Goal: Find specific page/section: Find specific page/section

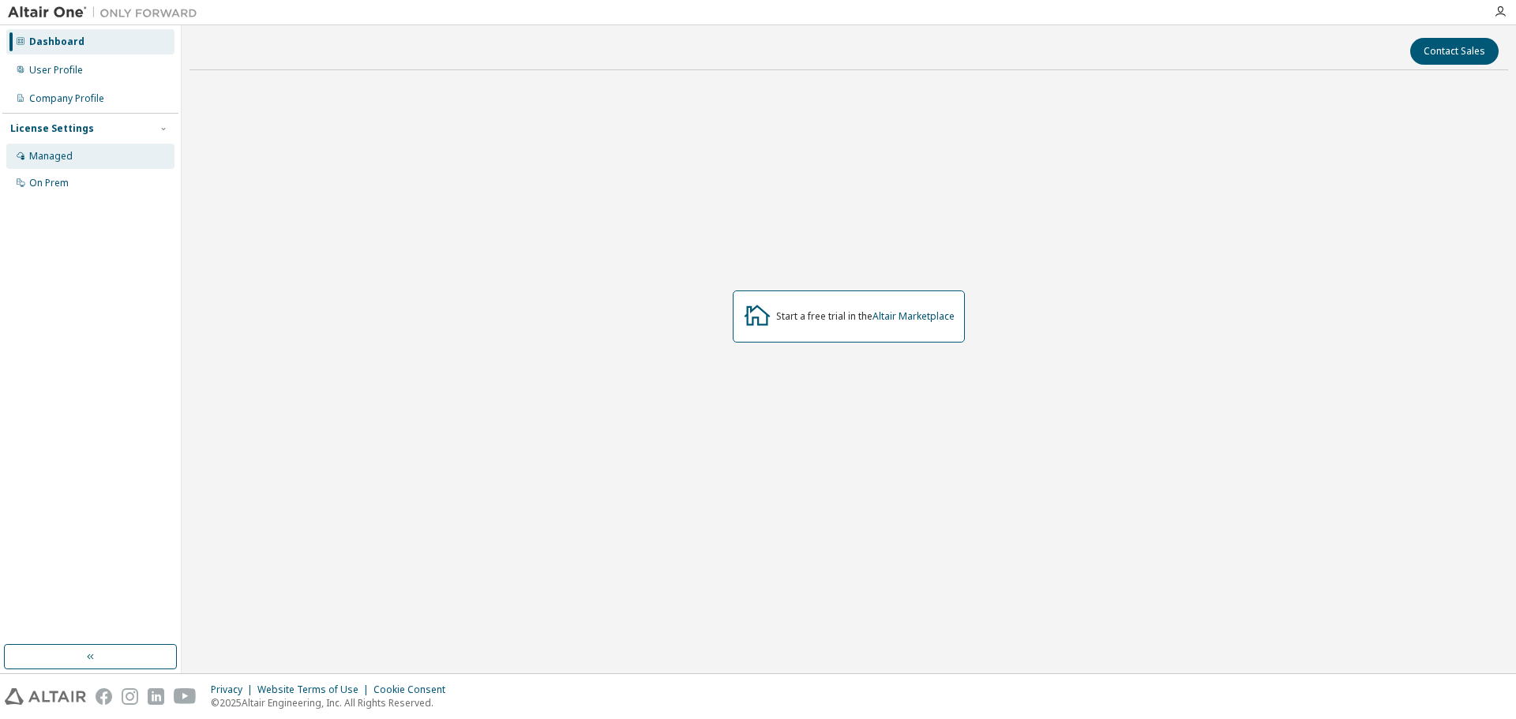
click at [103, 145] on div "Managed" at bounding box center [90, 156] width 168 height 25
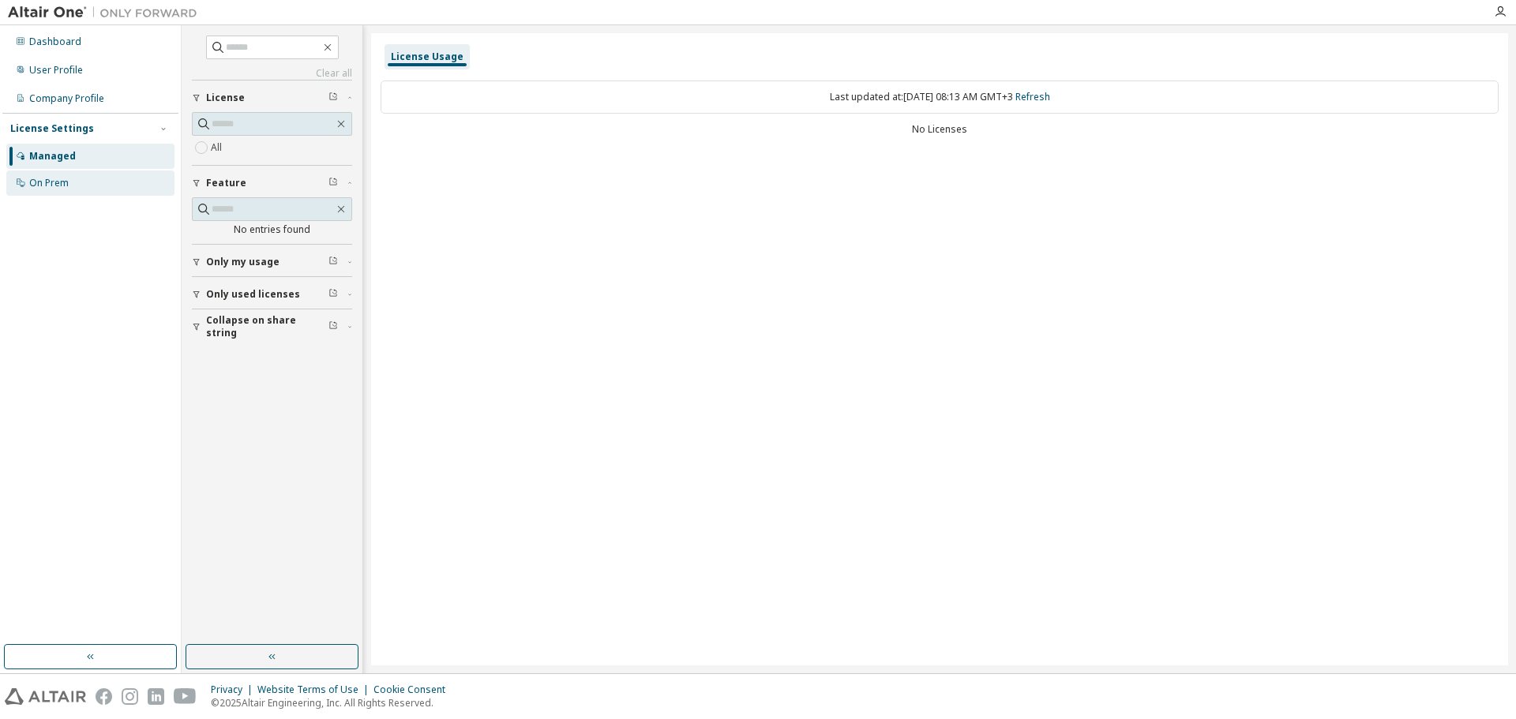
click at [61, 186] on div "On Prem" at bounding box center [48, 183] width 39 height 13
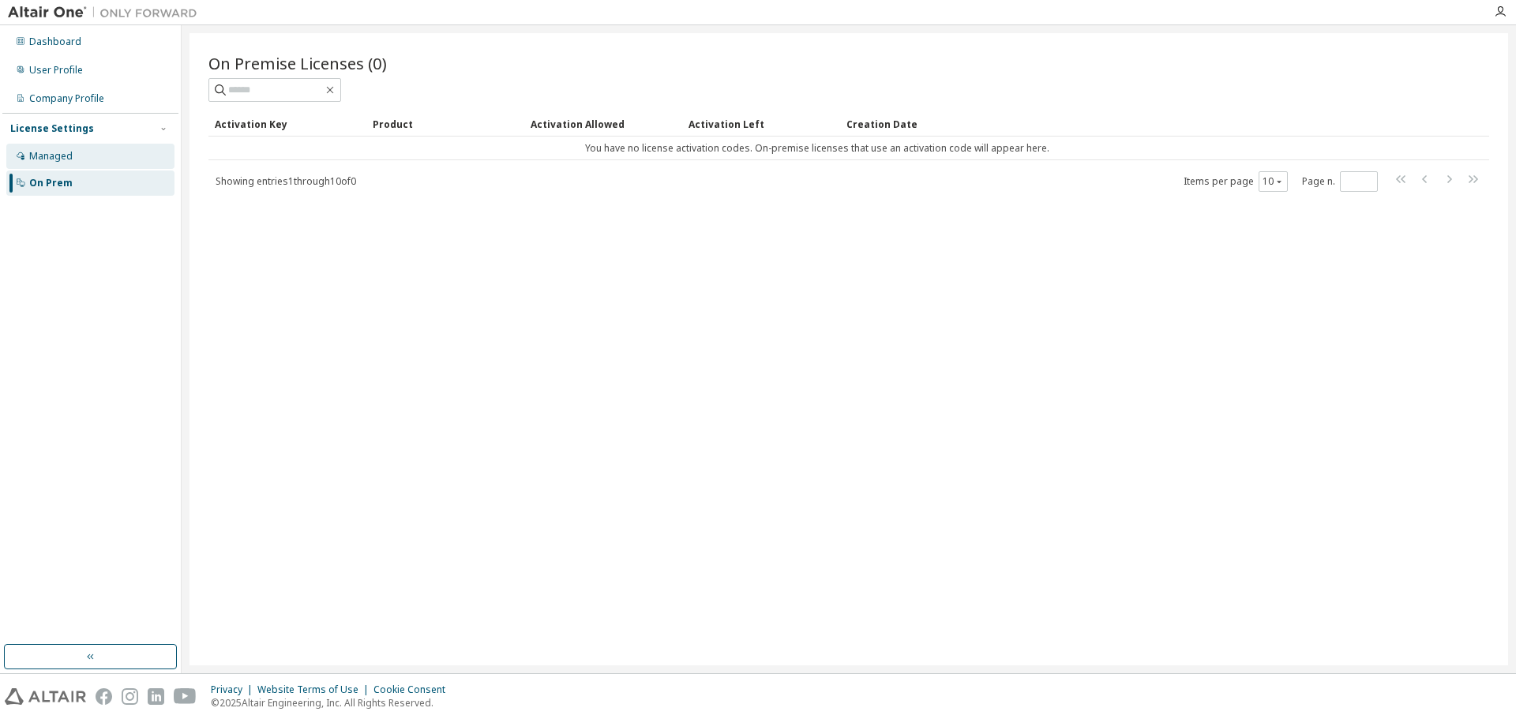
click at [92, 155] on div "Managed" at bounding box center [90, 156] width 168 height 25
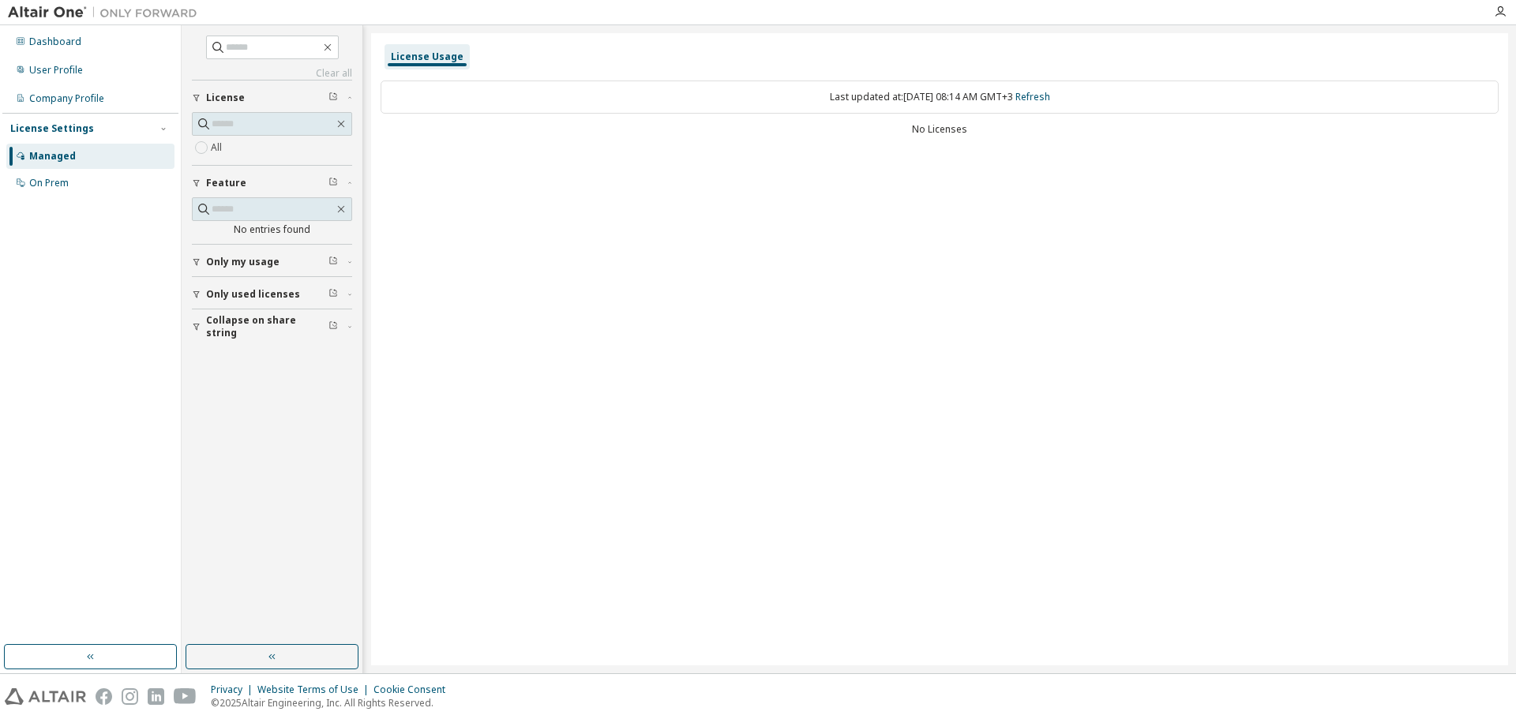
click at [270, 268] on button "Only my usage" at bounding box center [272, 262] width 160 height 35
click at [238, 344] on span "Only used licenses" at bounding box center [253, 340] width 94 height 13
click at [227, 421] on span "Collapse on share string" at bounding box center [267, 418] width 122 height 25
click at [351, 124] on span at bounding box center [272, 124] width 160 height 24
